Goal: Register for event/course

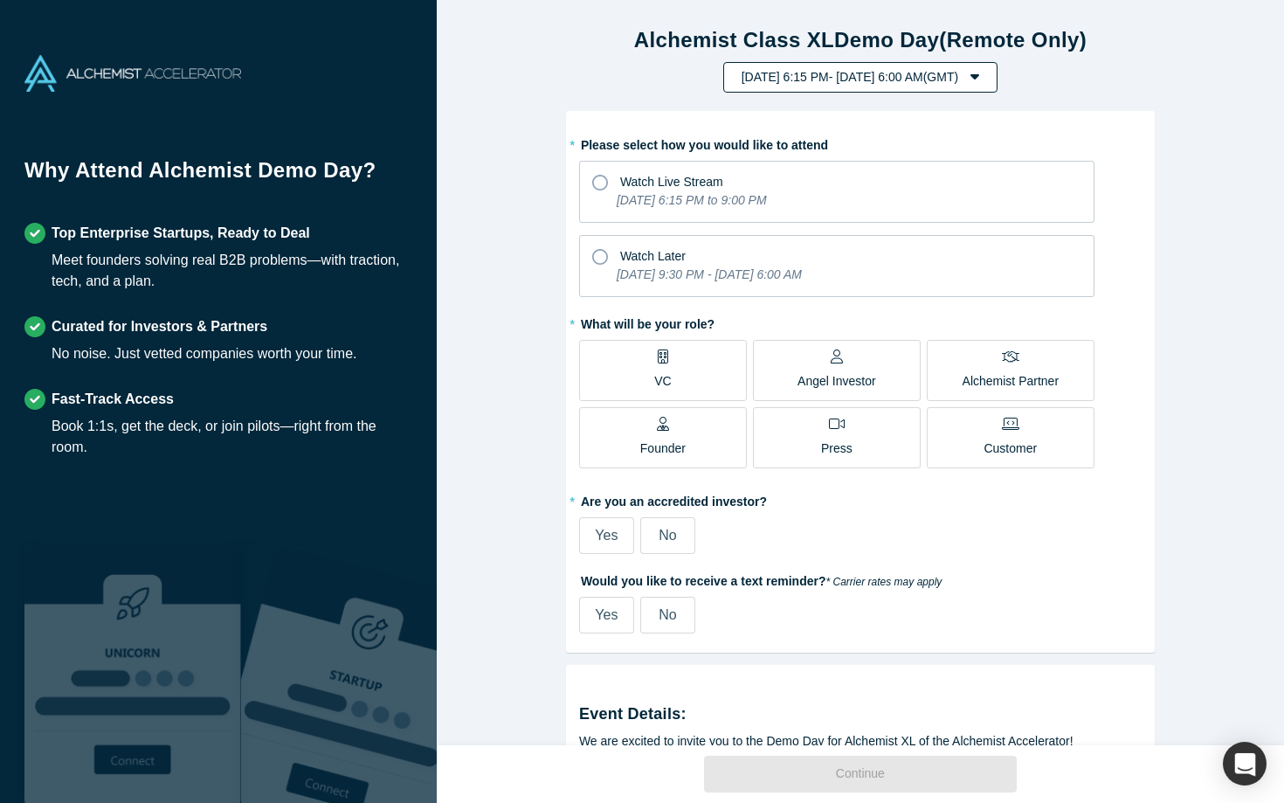
click at [979, 73] on icon "button" at bounding box center [974, 76] width 9 height 14
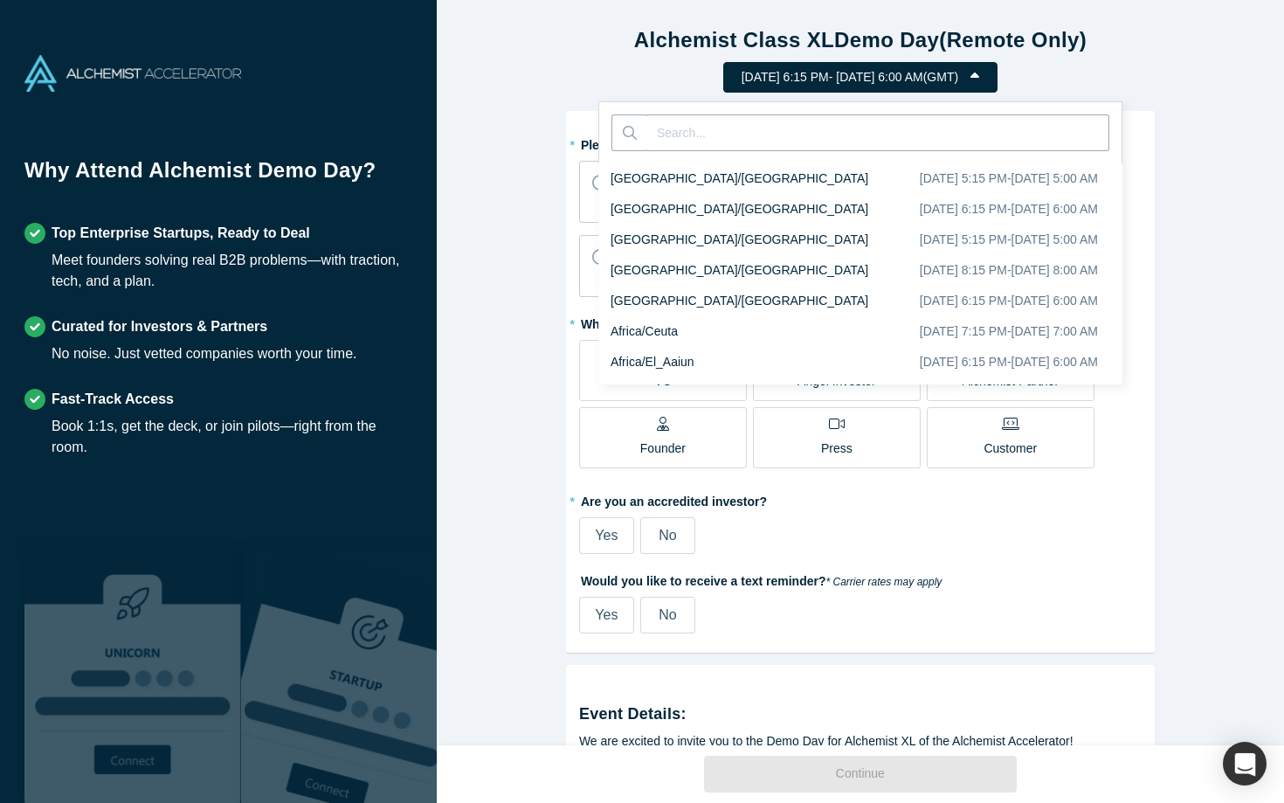
scroll to position [7885, 0]
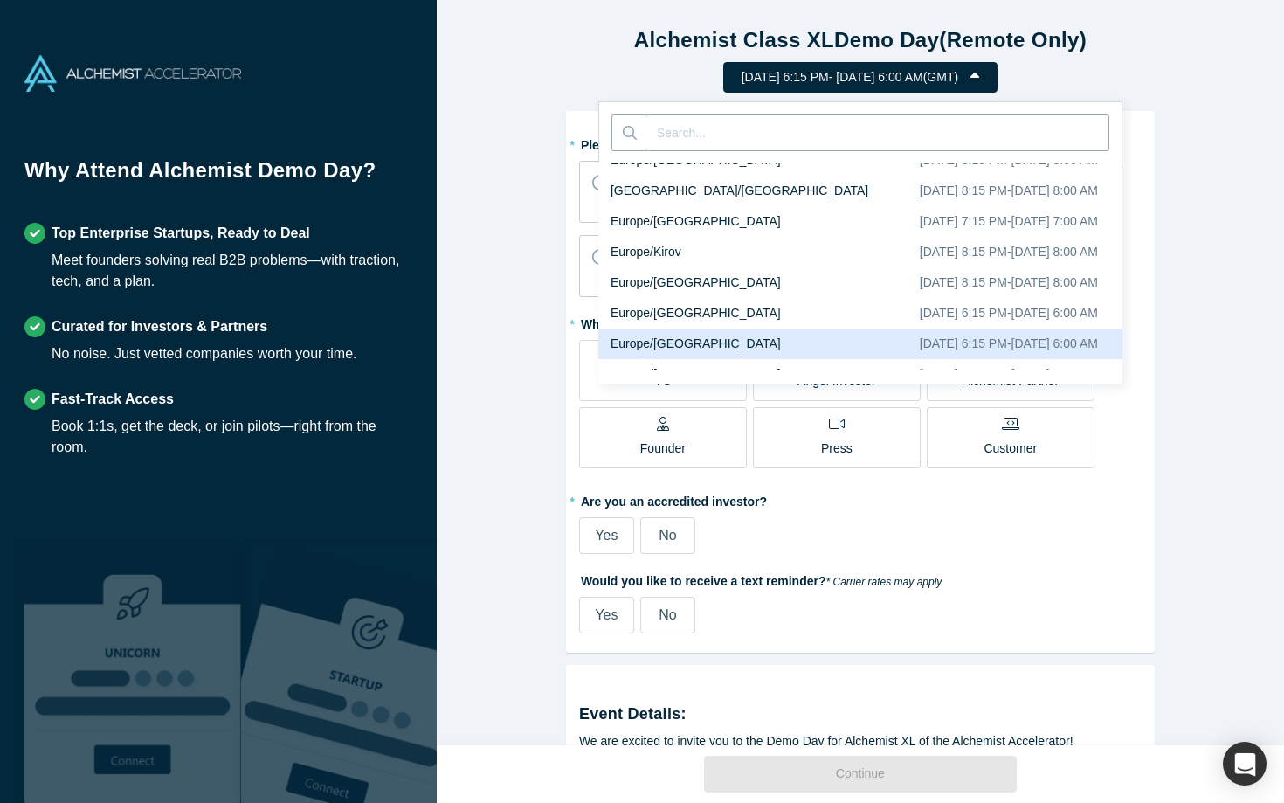
click at [979, 73] on icon "button" at bounding box center [974, 76] width 9 height 14
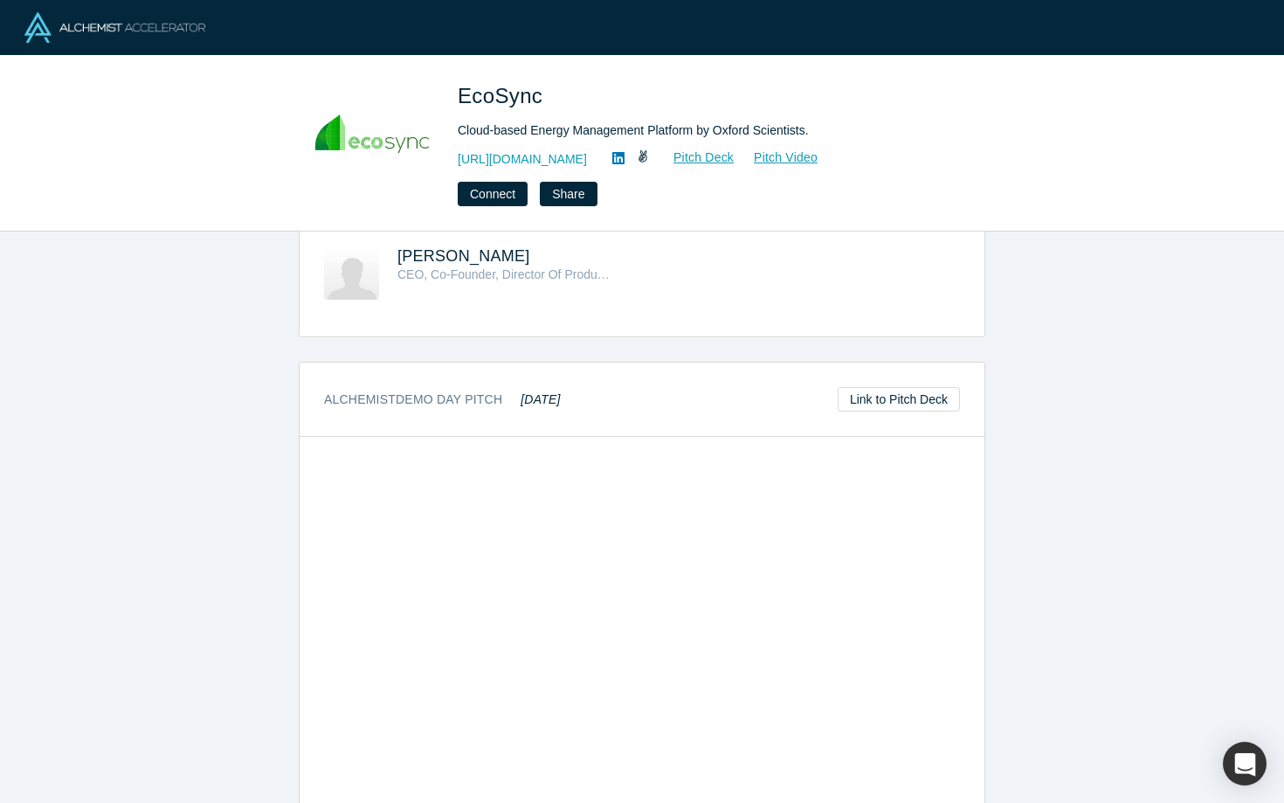
scroll to position [585, 0]
